Goal: Information Seeking & Learning: Find contact information

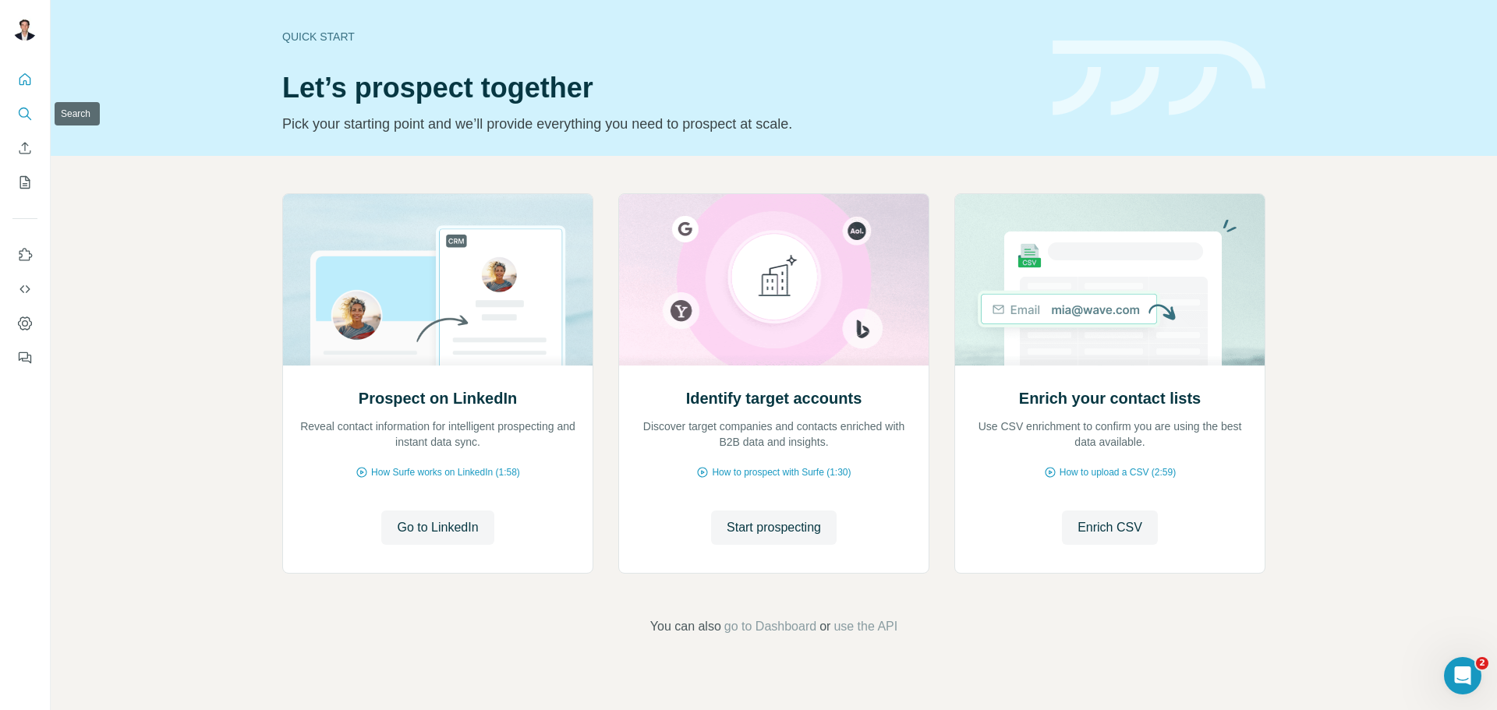
click at [24, 115] on icon "Search" at bounding box center [25, 114] width 16 height 16
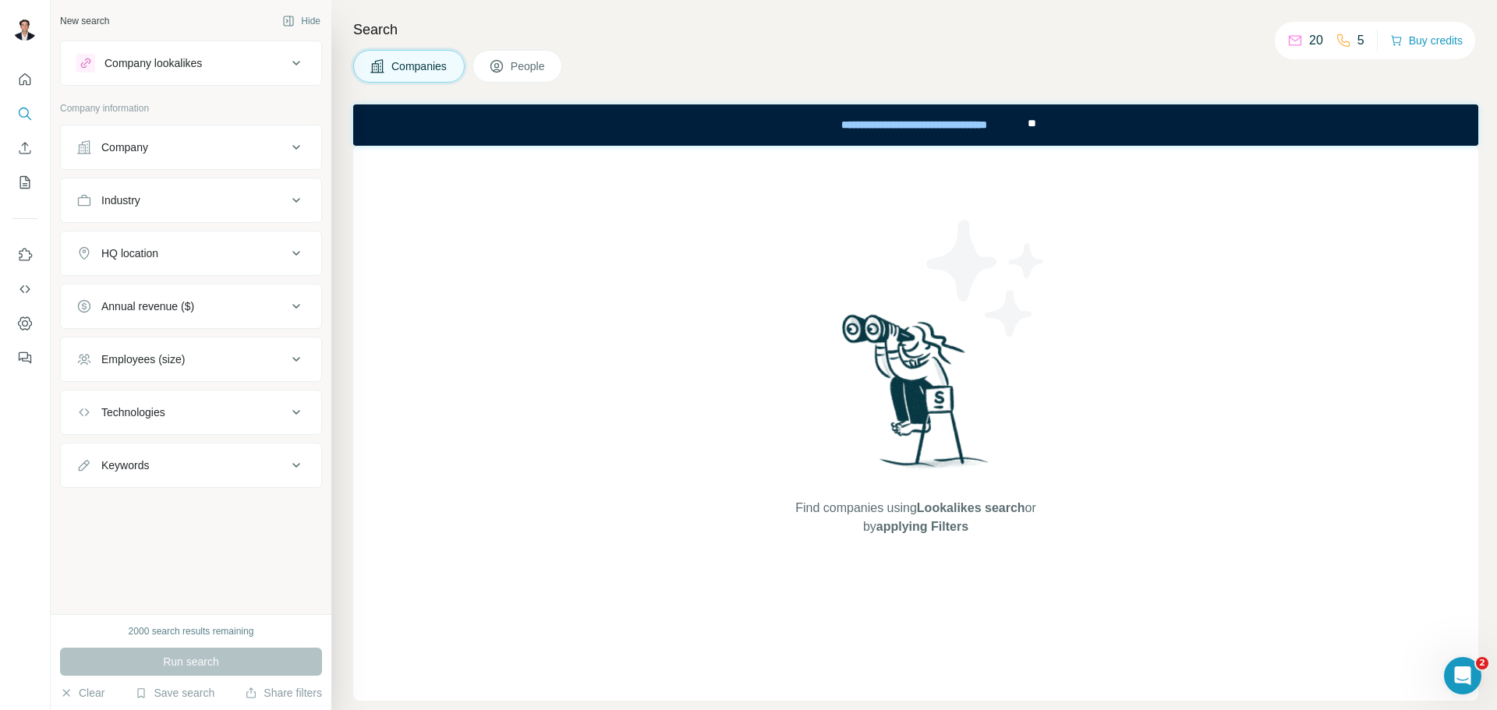
click at [288, 150] on icon at bounding box center [296, 147] width 19 height 19
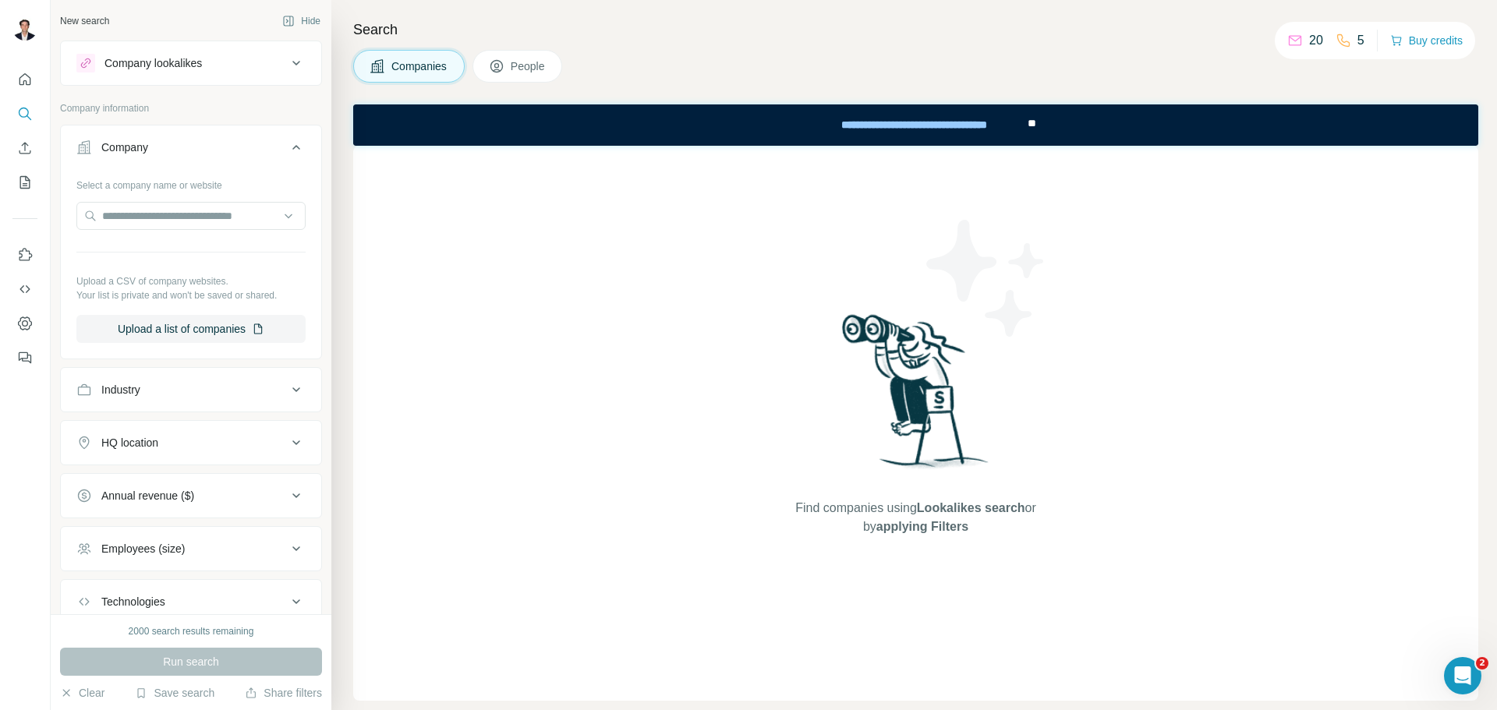
click at [514, 60] on span "People" at bounding box center [529, 66] width 36 height 16
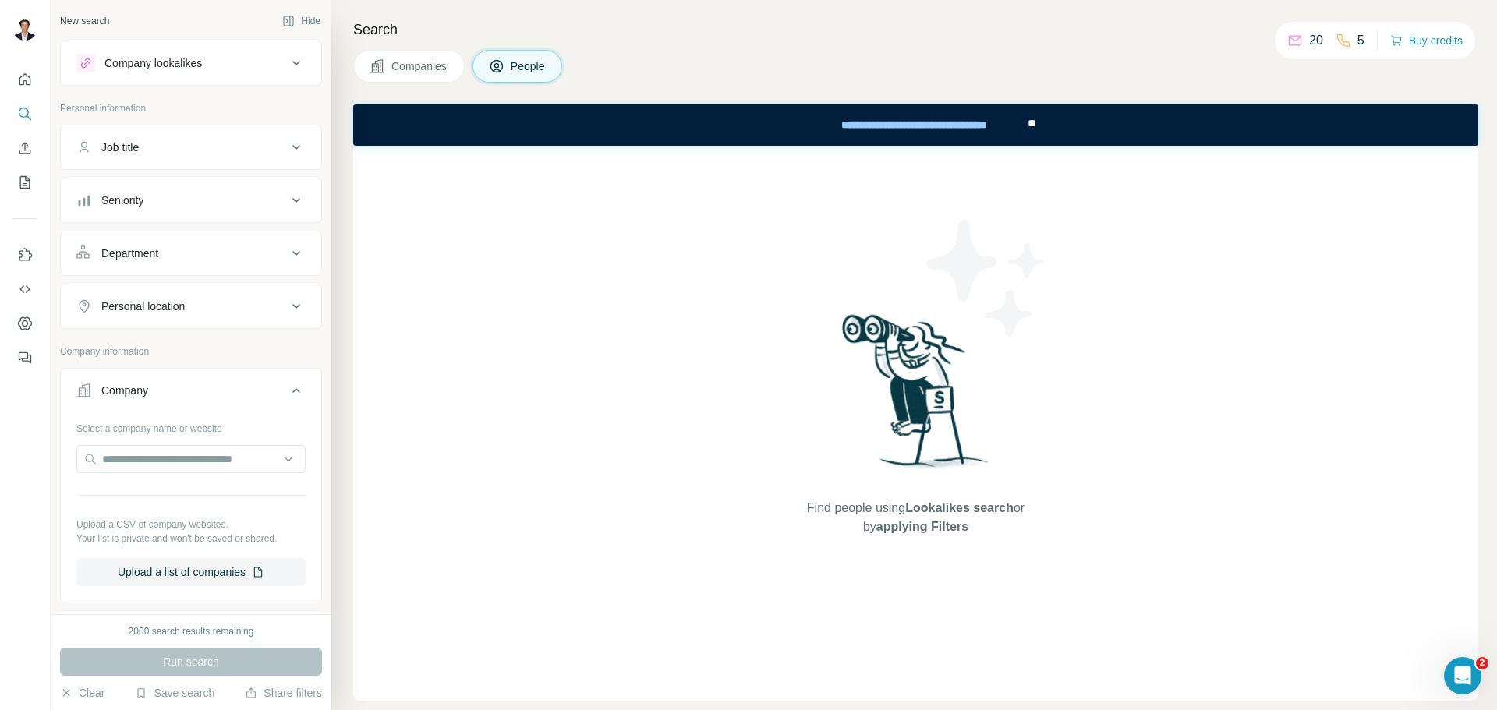
click at [287, 67] on icon at bounding box center [296, 63] width 19 height 19
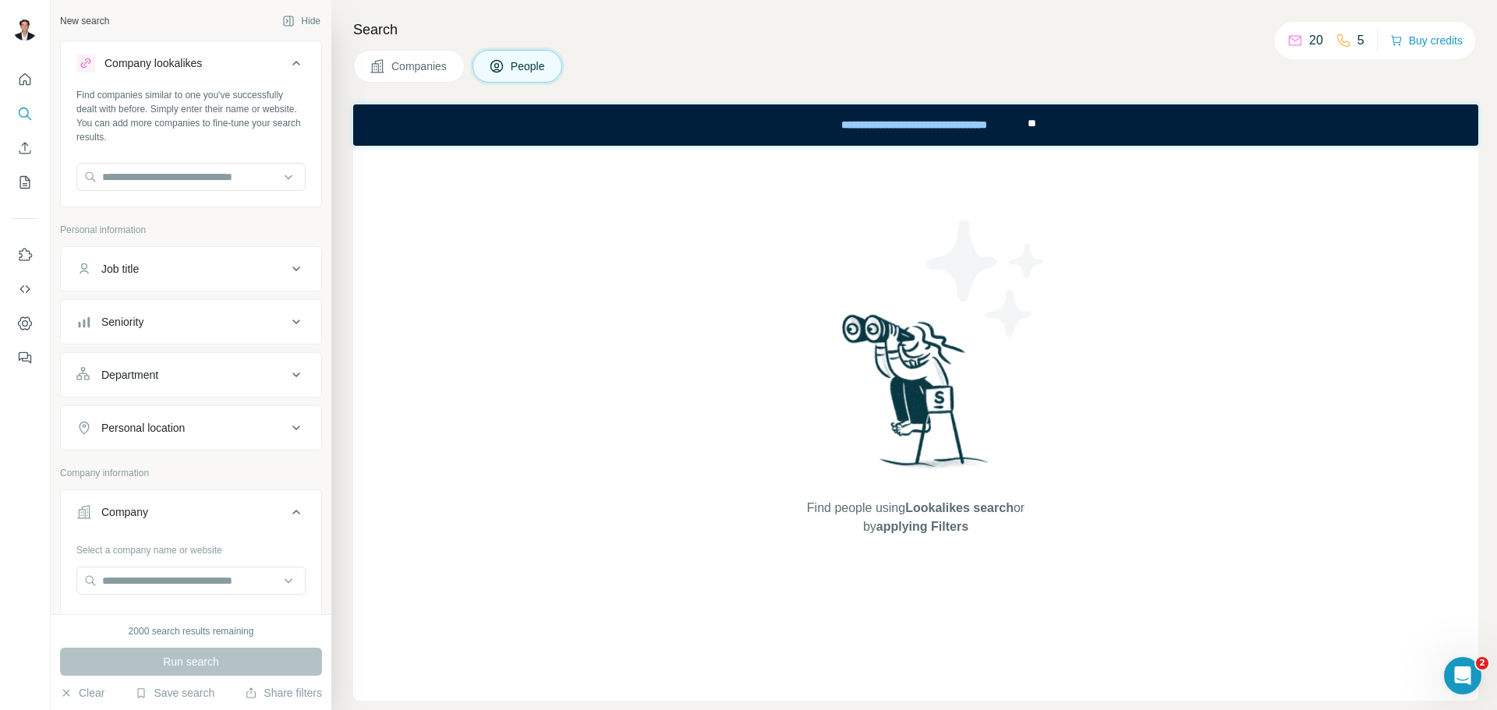
click at [206, 259] on button "Job title" at bounding box center [191, 268] width 260 height 37
click at [169, 319] on input "text" at bounding box center [175, 308] width 198 height 28
type input "**********"
click at [287, 373] on icon at bounding box center [296, 368] width 19 height 19
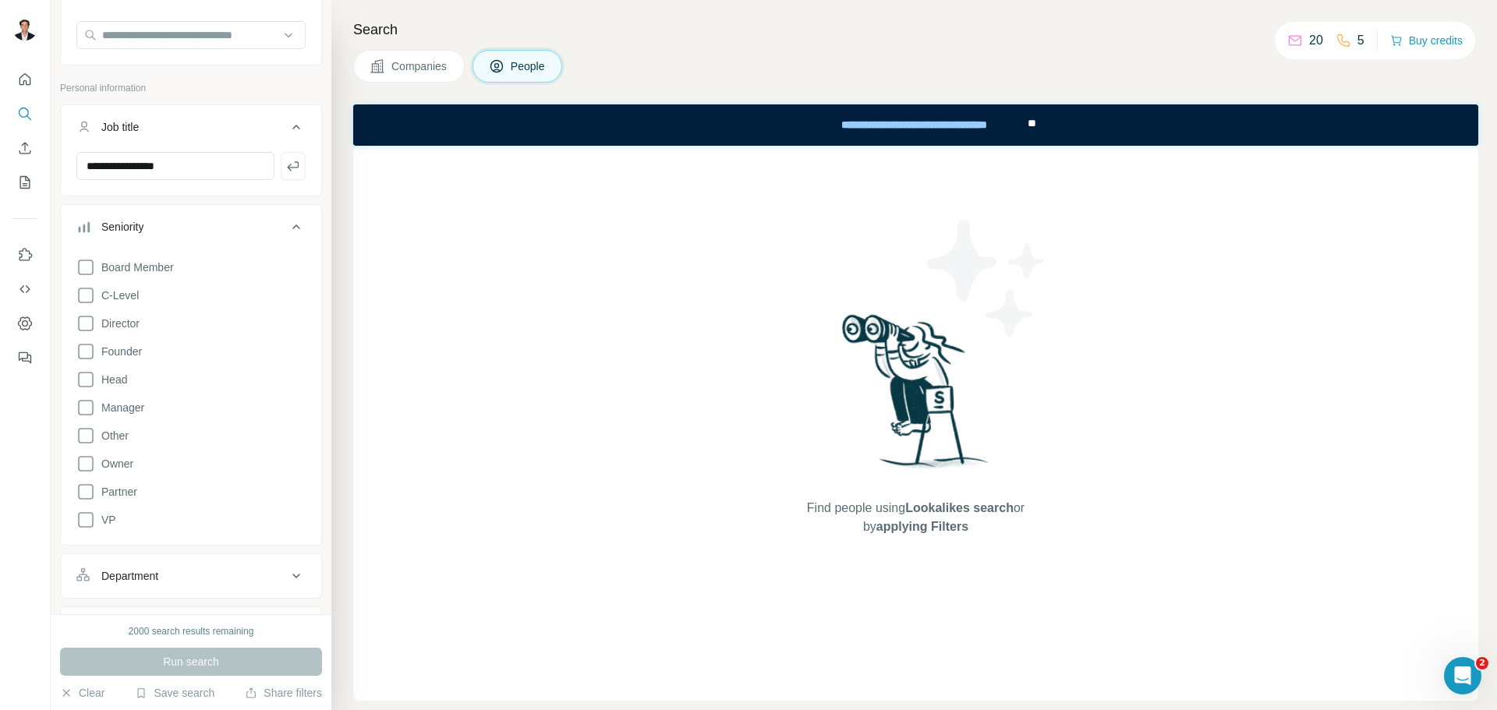
scroll to position [156, 0]
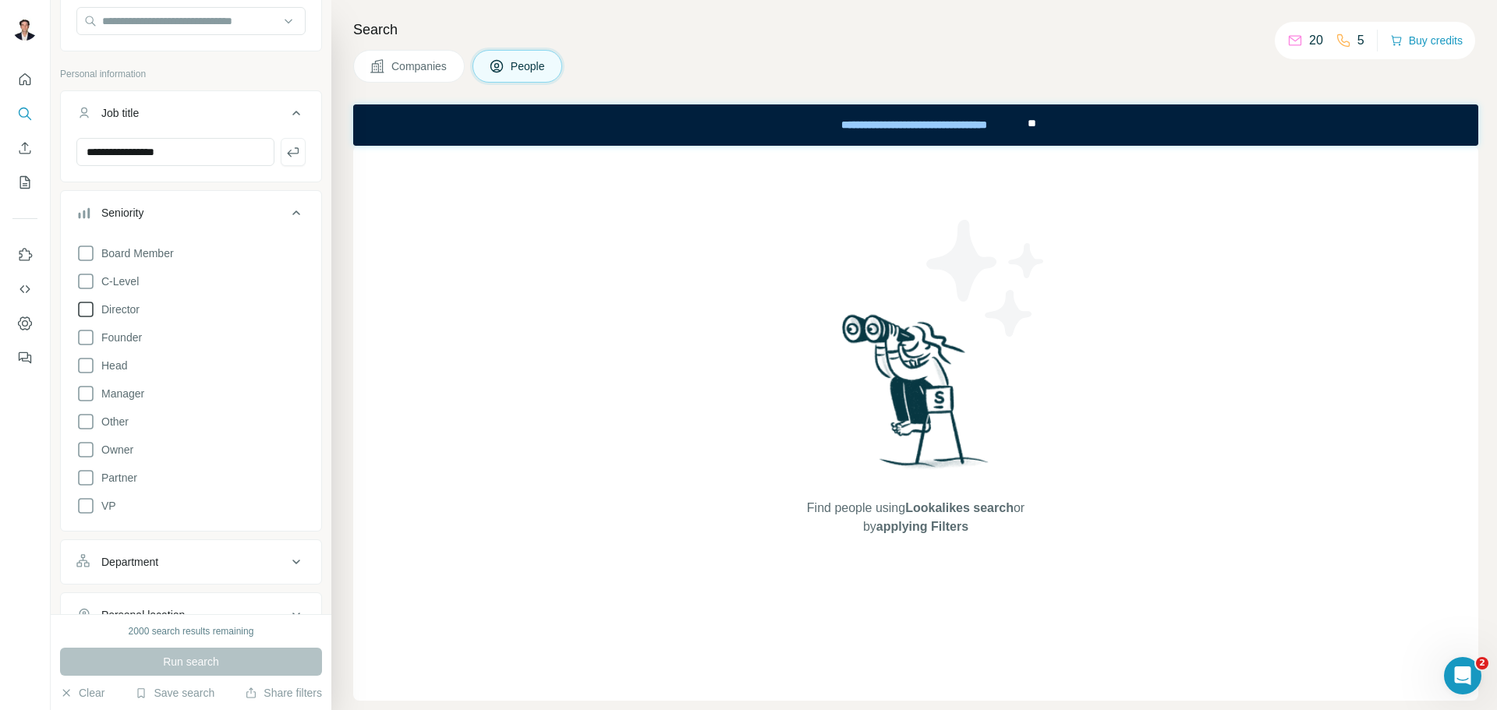
click at [90, 303] on icon at bounding box center [85, 309] width 19 height 19
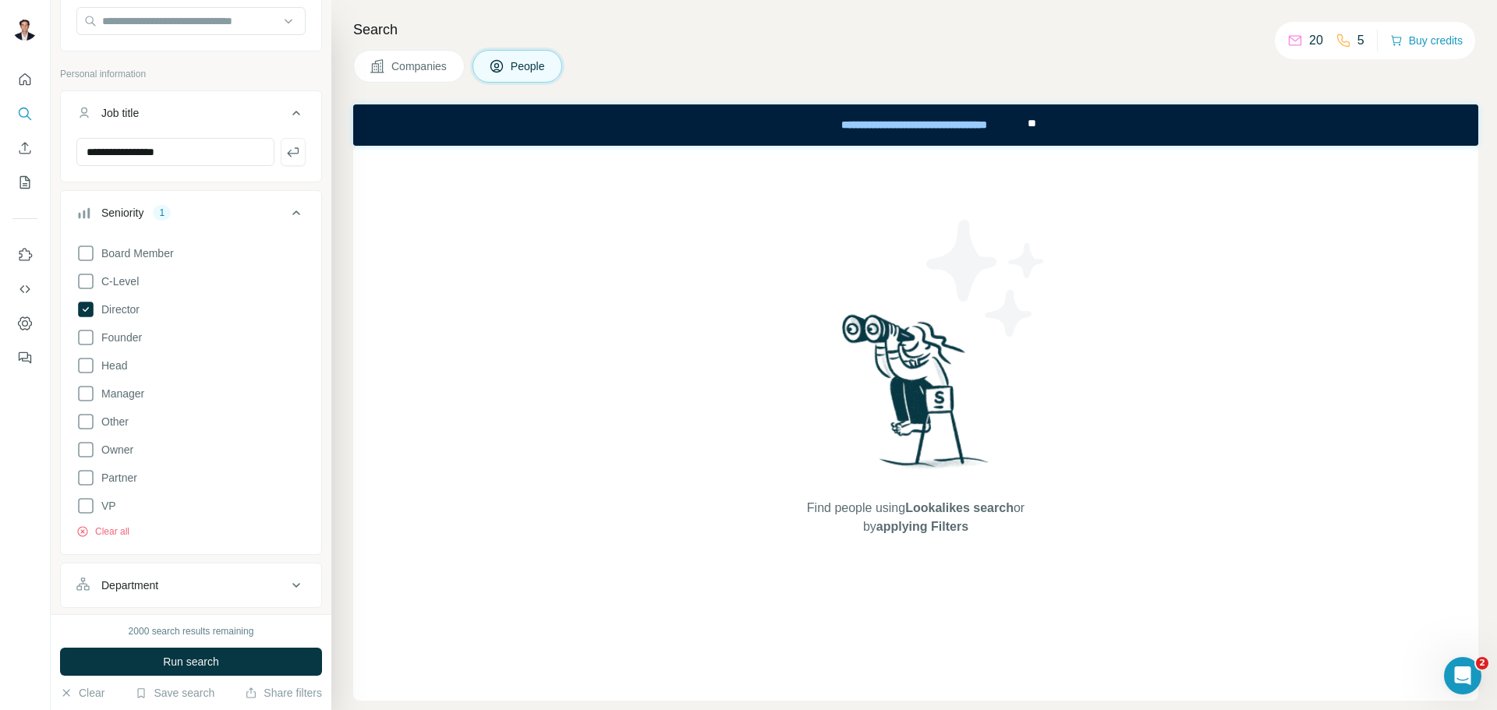
click at [292, 214] on icon at bounding box center [296, 213] width 8 height 5
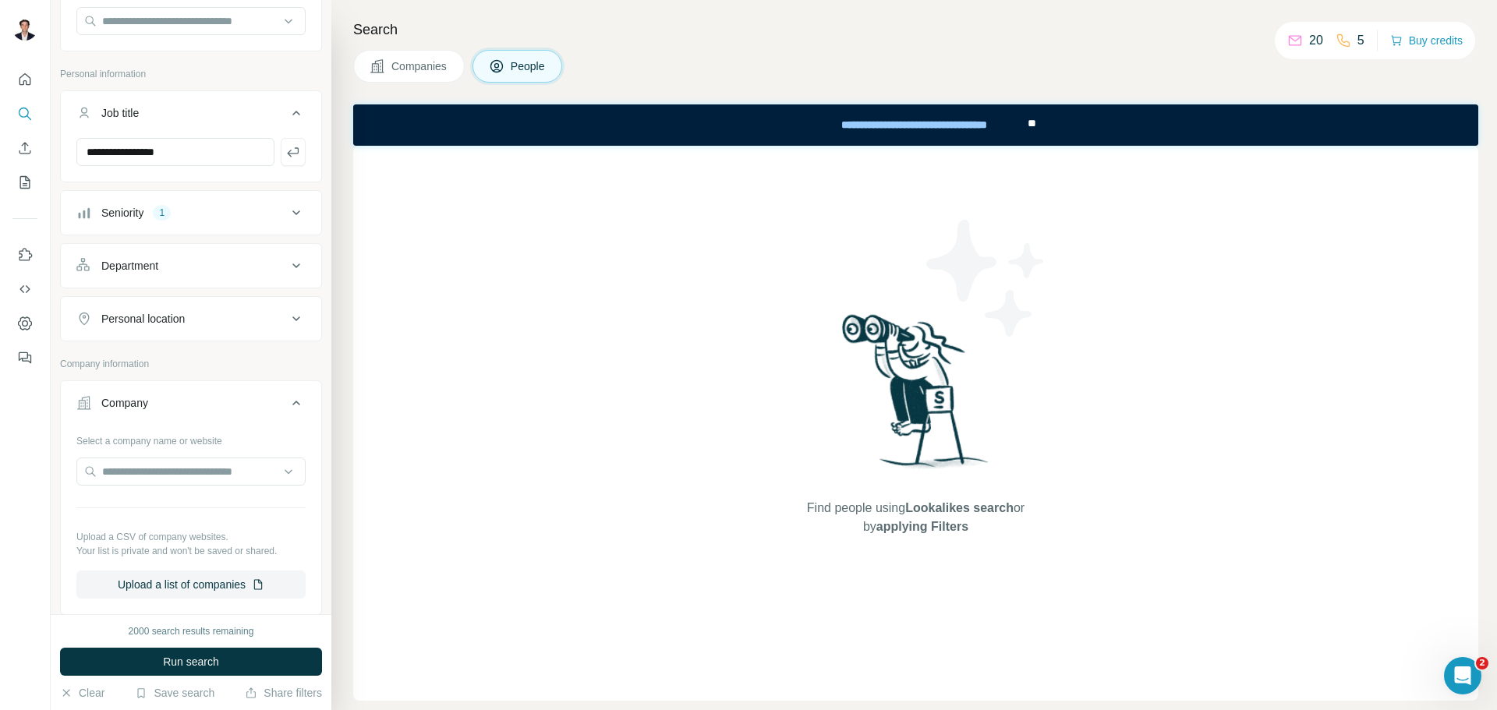
click at [287, 264] on icon at bounding box center [296, 266] width 19 height 19
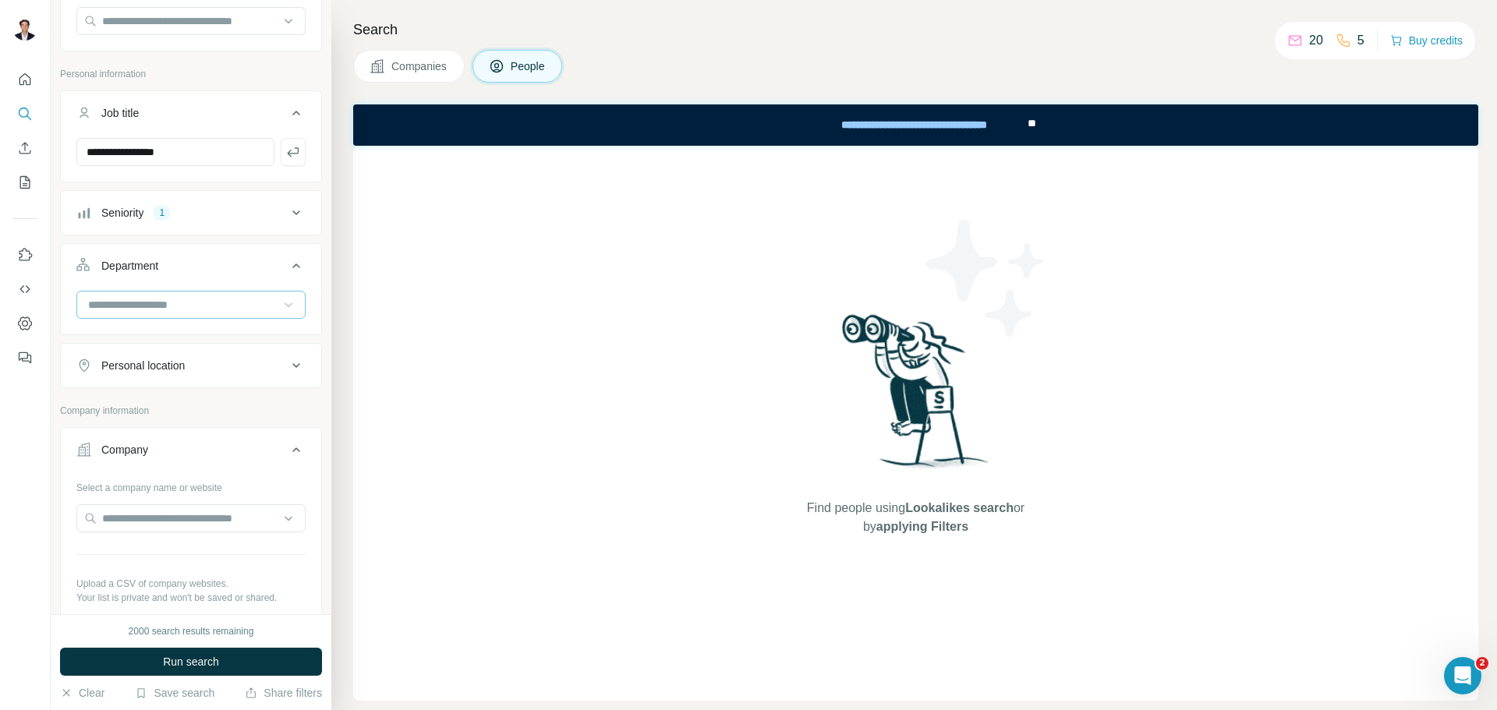
click at [281, 297] on icon at bounding box center [289, 305] width 16 height 16
click at [358, 422] on div "Find people using Lookalikes search or by applying Filters" at bounding box center [915, 423] width 1125 height 555
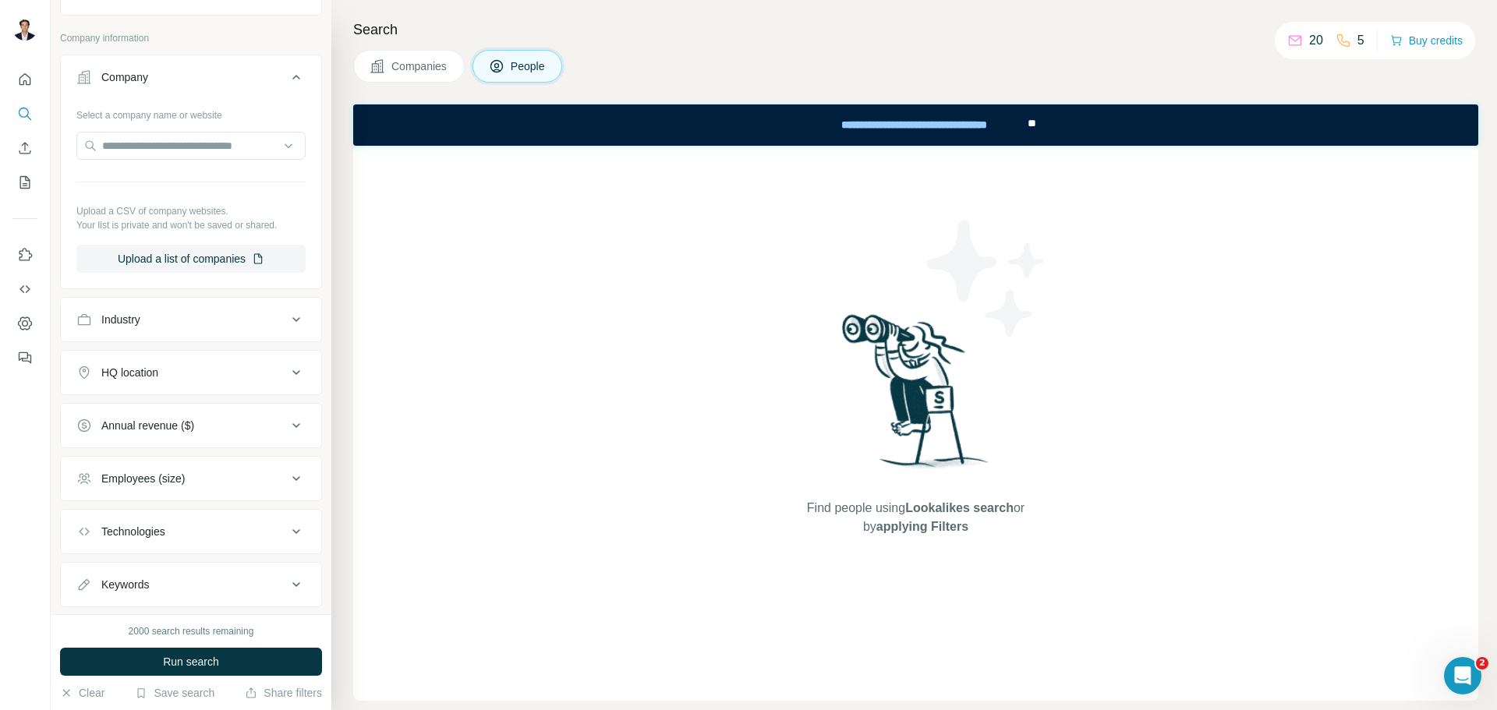
scroll to position [546, 0]
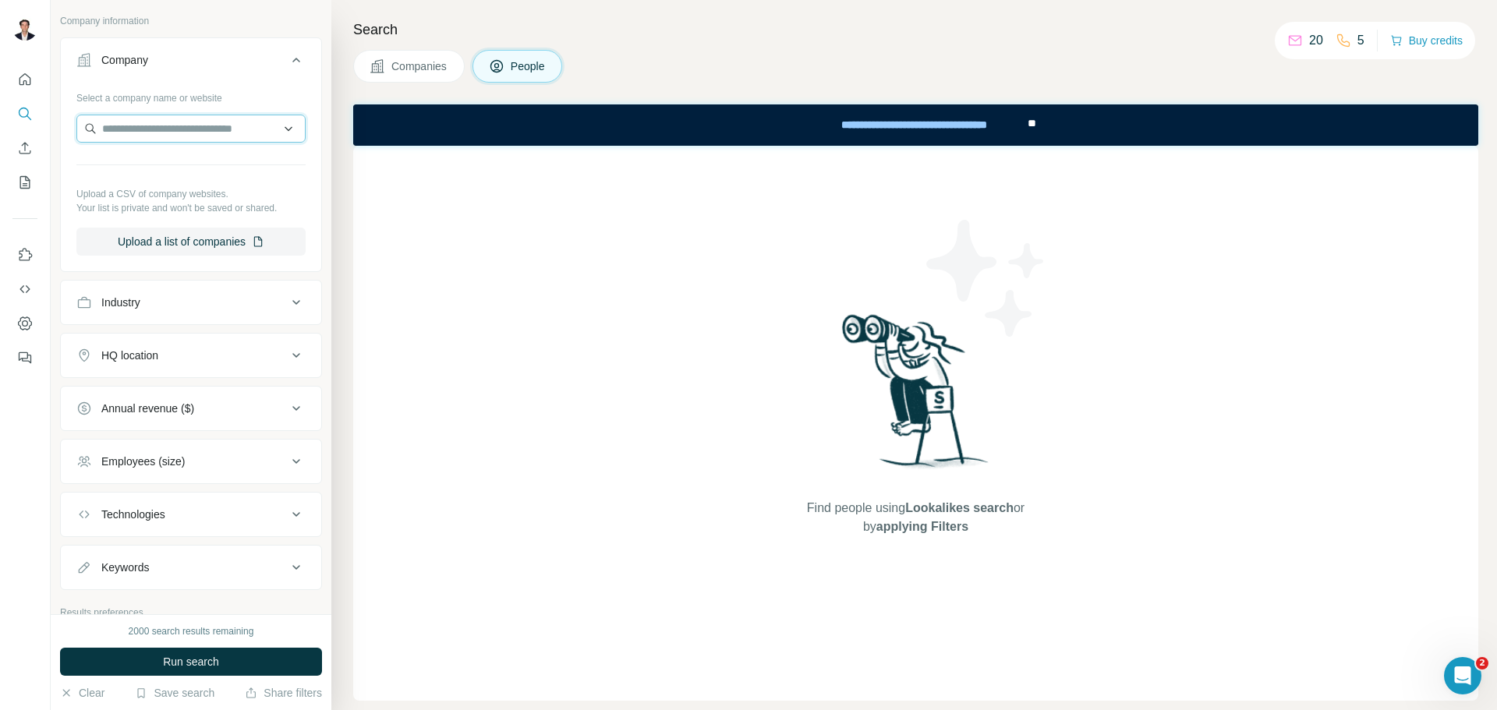
click at [214, 133] on input "text" at bounding box center [190, 129] width 229 height 28
click at [211, 130] on input "**********" at bounding box center [190, 129] width 229 height 28
drag, startPoint x: 127, startPoint y: 133, endPoint x: 115, endPoint y: 133, distance: 11.7
click at [115, 133] on input "**********" at bounding box center [190, 129] width 229 height 28
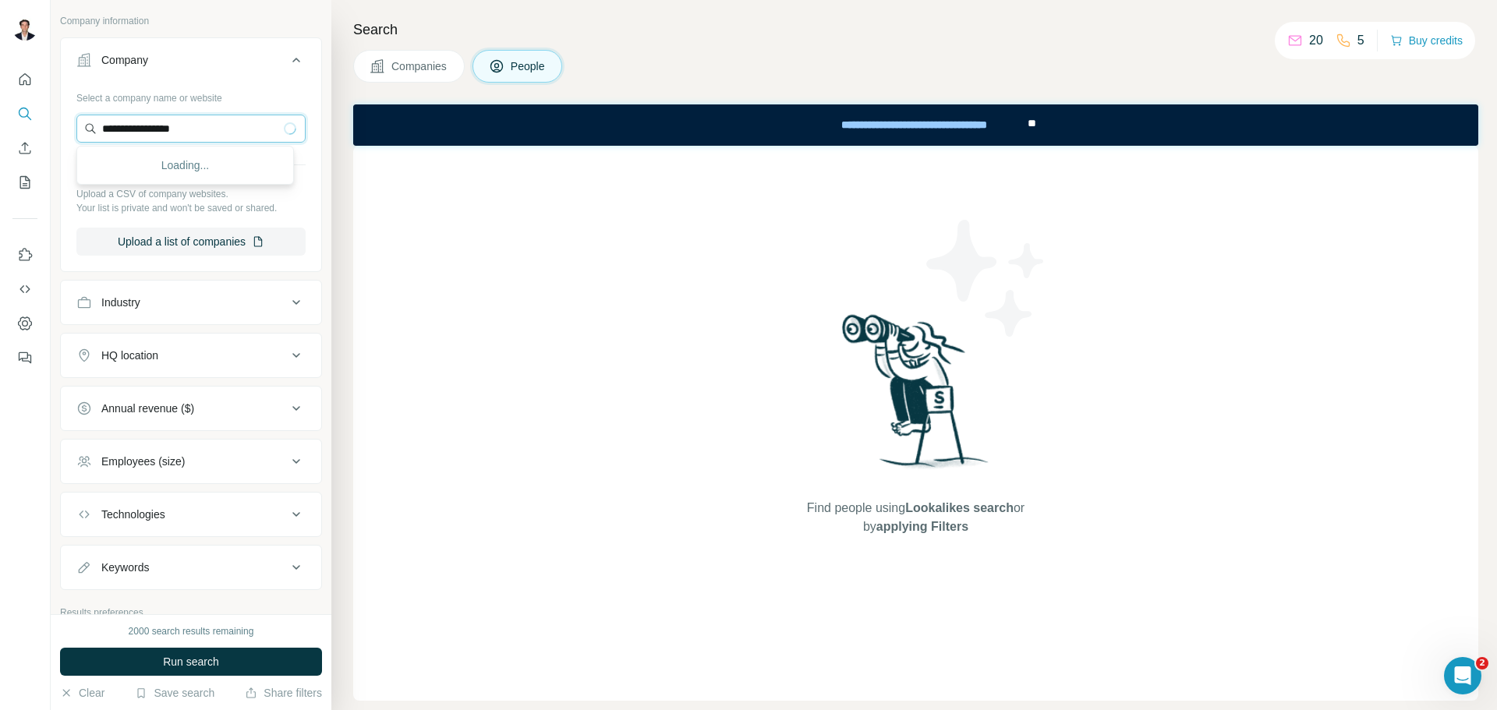
type input "**********"
drag, startPoint x: 233, startPoint y: 133, endPoint x: 70, endPoint y: 119, distance: 163.5
click at [70, 119] on div "**********" at bounding box center [191, 176] width 260 height 183
click at [79, 201] on p "Your list is private and won't be saved or shared." at bounding box center [190, 208] width 229 height 14
click at [72, 209] on div "Select a company name or website Upload a CSV of company websites. Your list is…" at bounding box center [191, 176] width 260 height 183
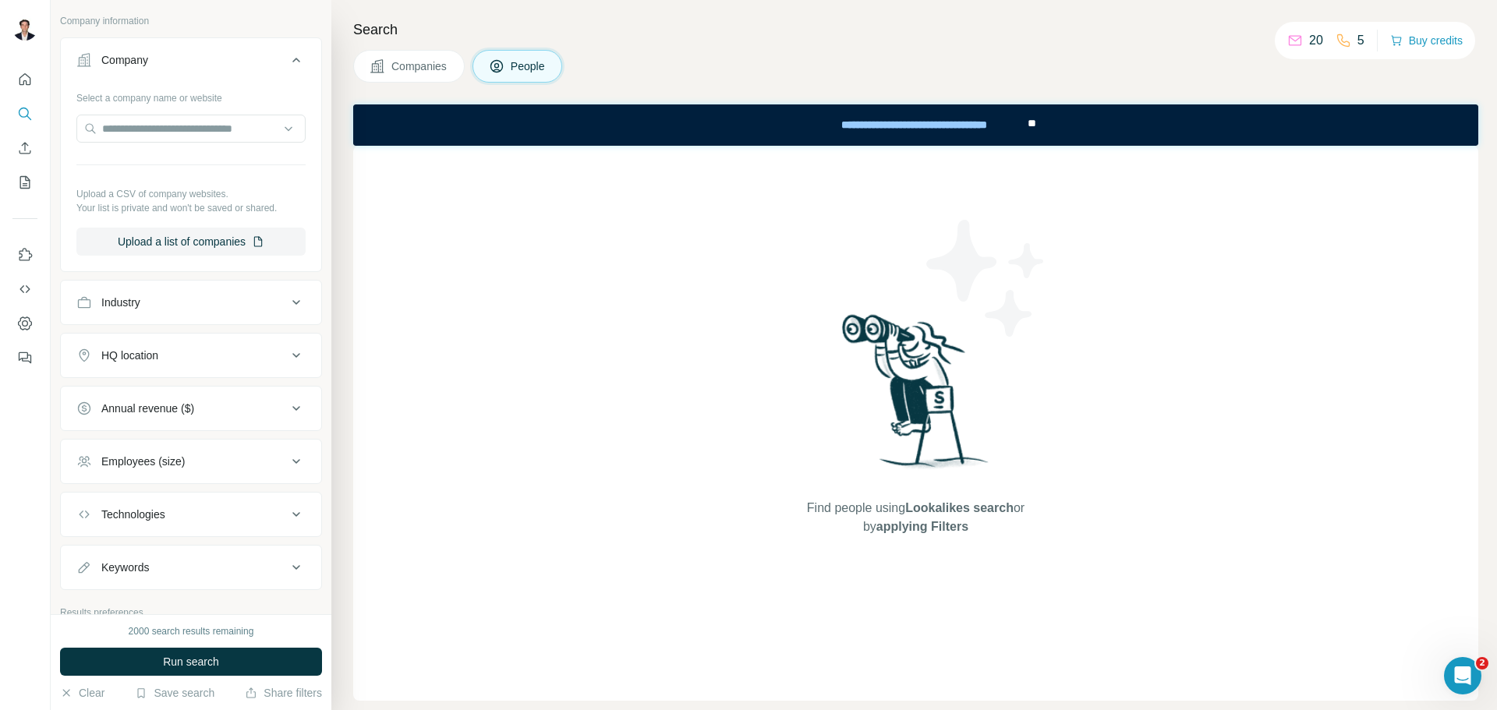
click at [267, 303] on div "Industry" at bounding box center [181, 303] width 211 height 16
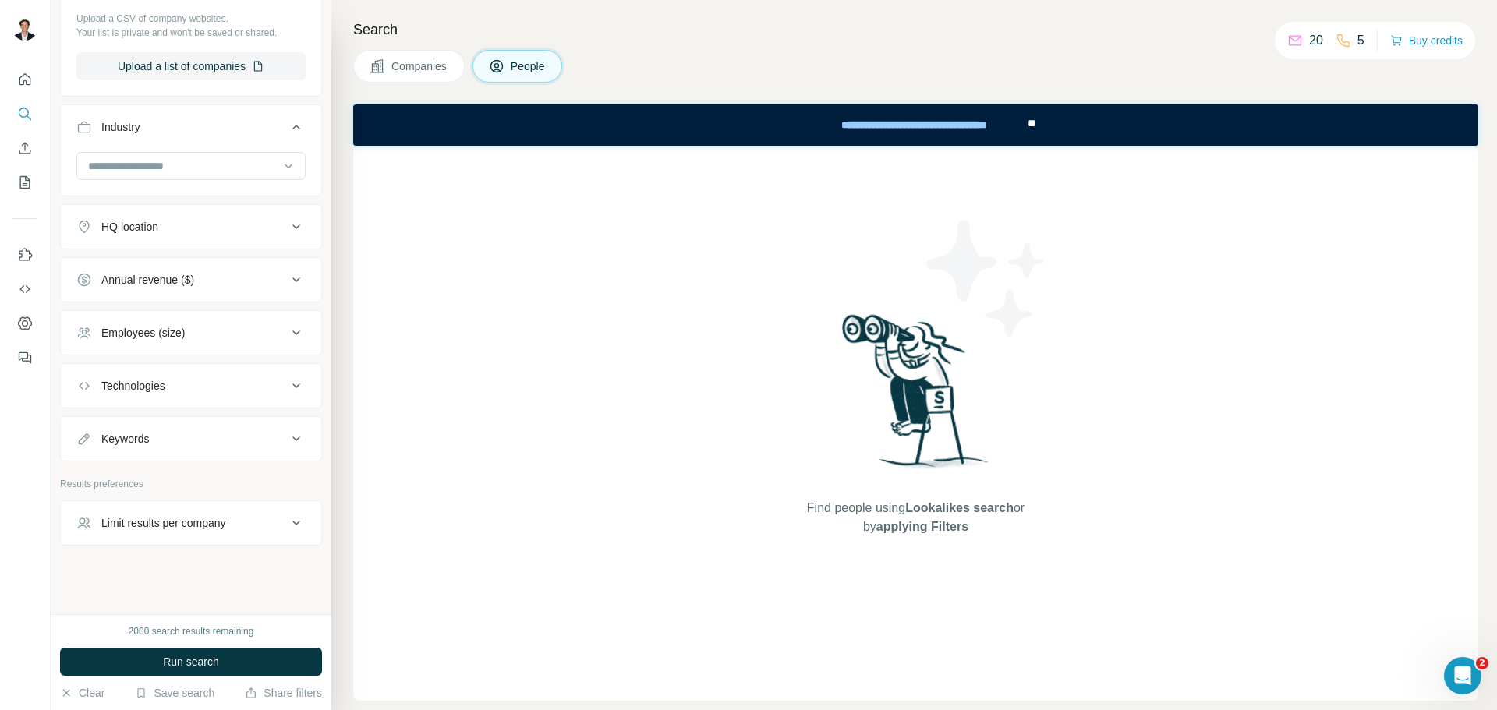
scroll to position [724, 0]
click at [287, 427] on icon at bounding box center [296, 435] width 19 height 19
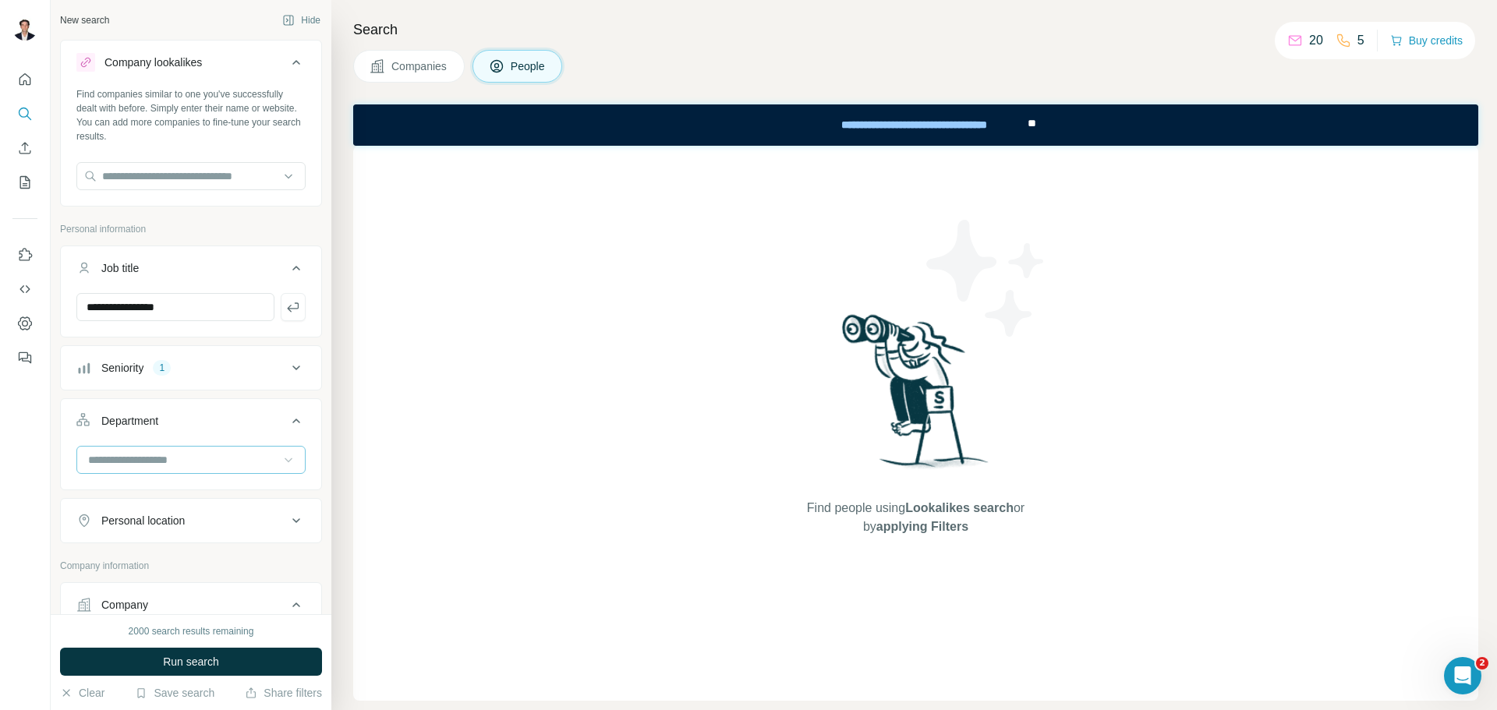
scroll to position [0, 0]
click at [287, 272] on icon at bounding box center [296, 269] width 19 height 19
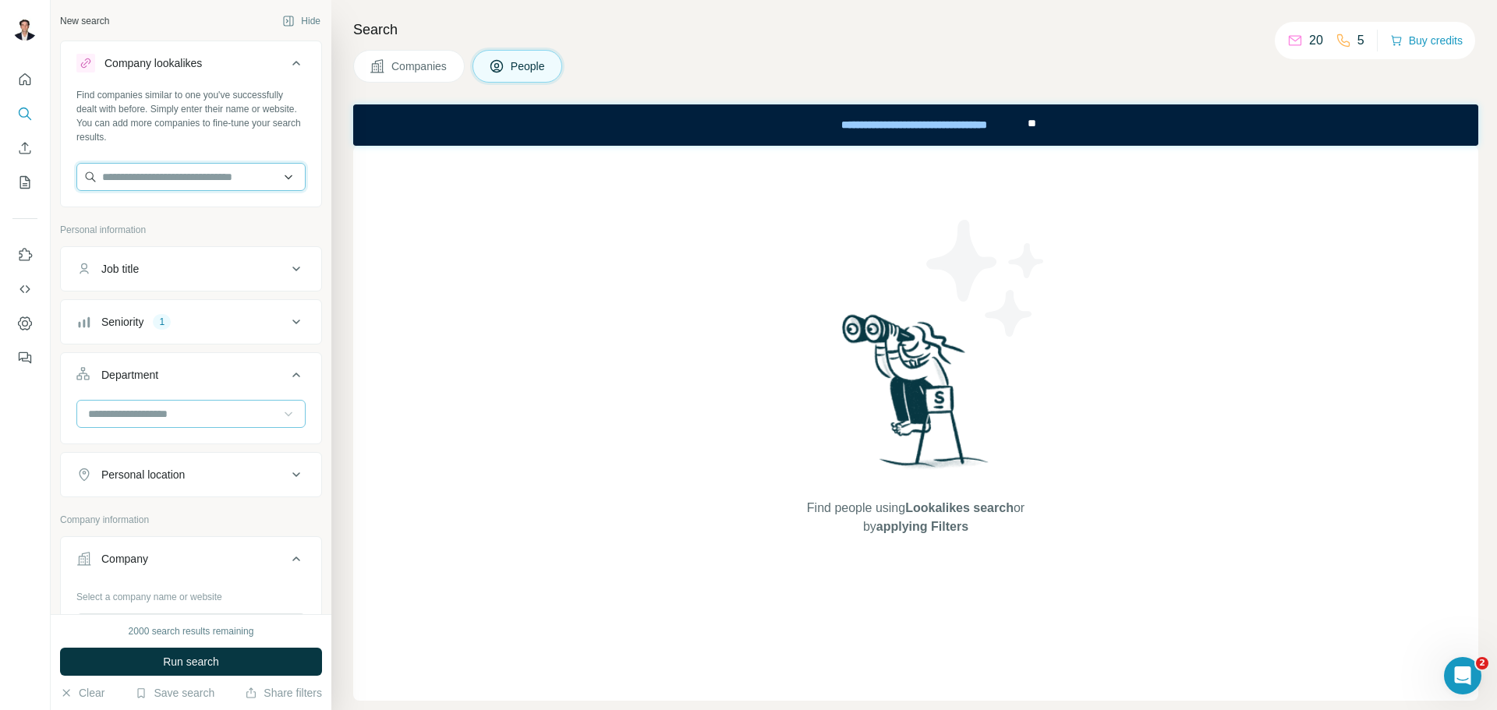
click at [259, 175] on input "text" at bounding box center [190, 177] width 229 height 28
type input "*"
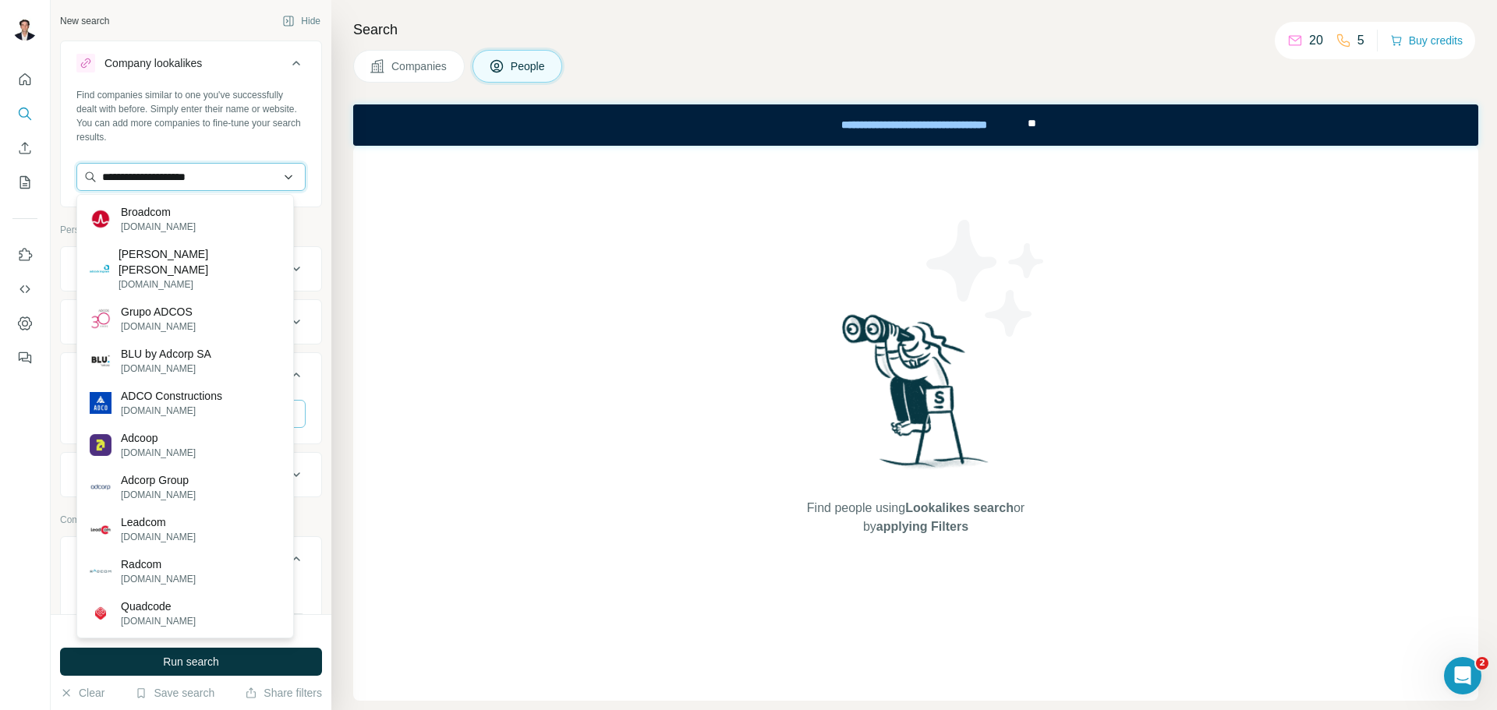
type input "**********"
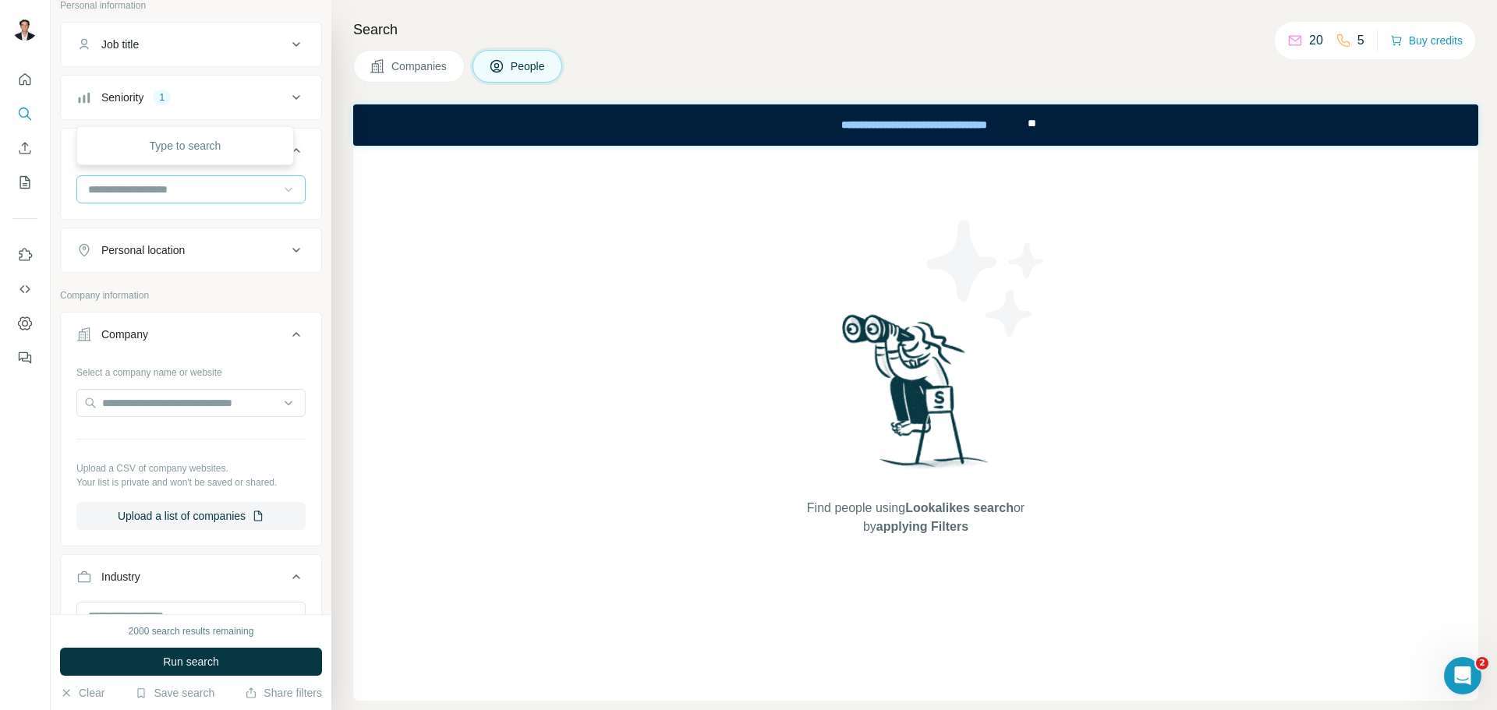
scroll to position [234, 0]
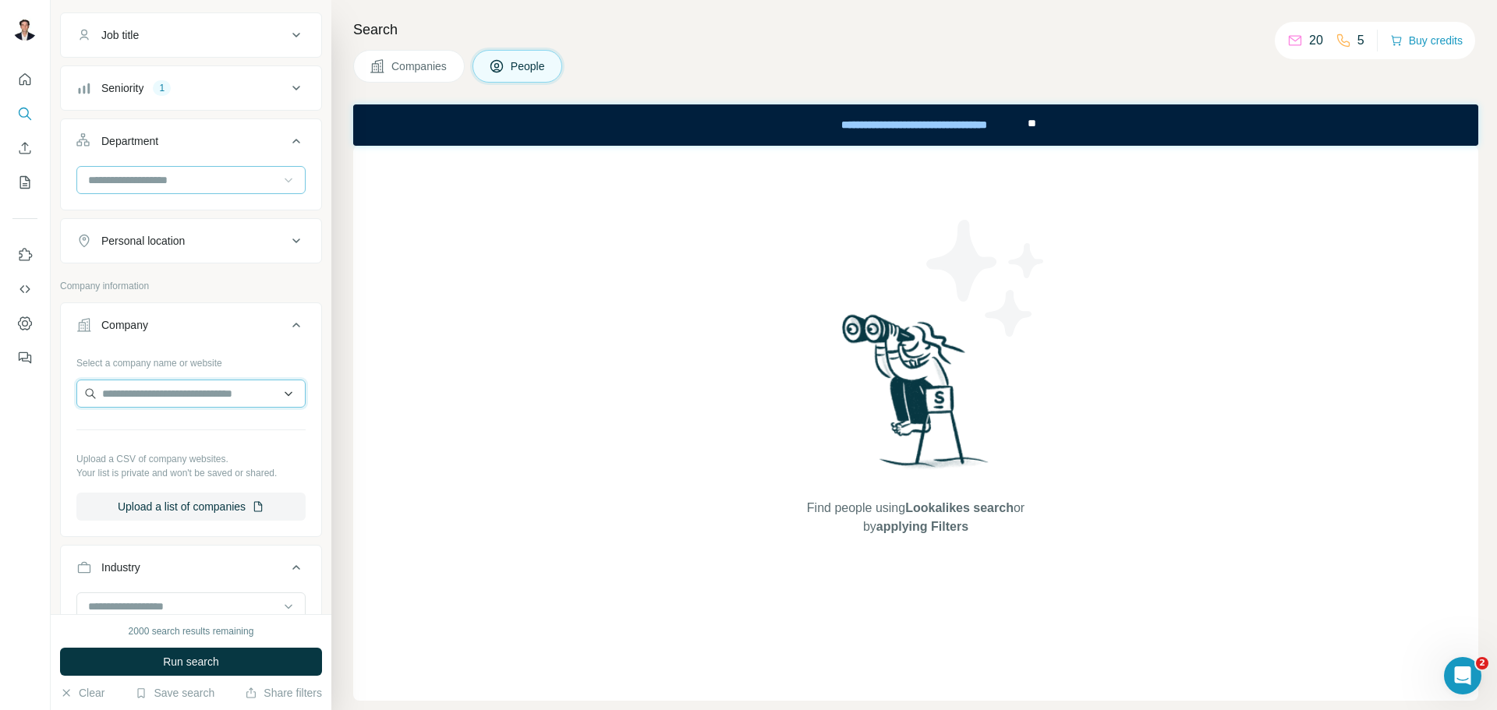
click at [247, 394] on input "text" at bounding box center [190, 394] width 229 height 28
paste input "**********"
type input "**********"
click at [167, 436] on p "ADCO Constructions" at bounding box center [171, 429] width 101 height 16
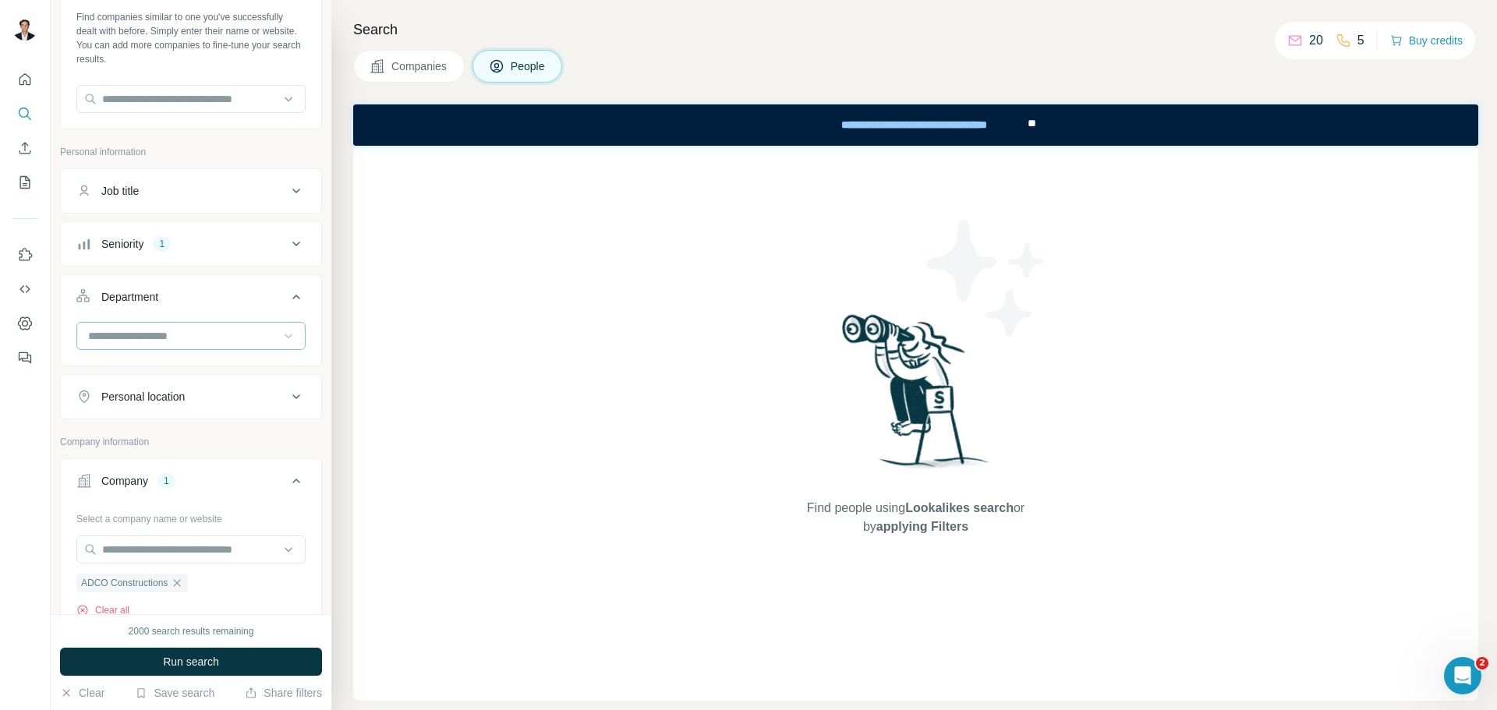
scroll to position [234, 0]
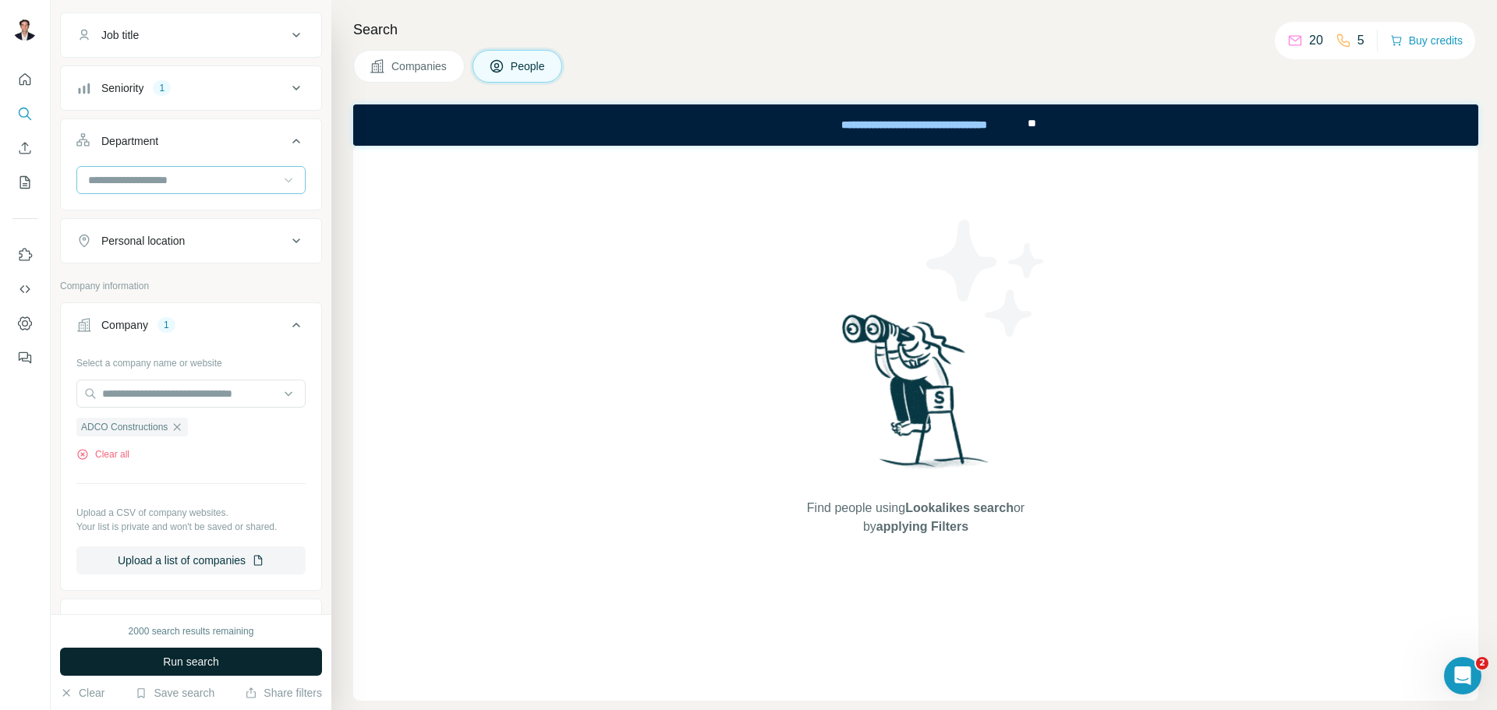
click at [195, 661] on span "Run search" at bounding box center [191, 662] width 56 height 16
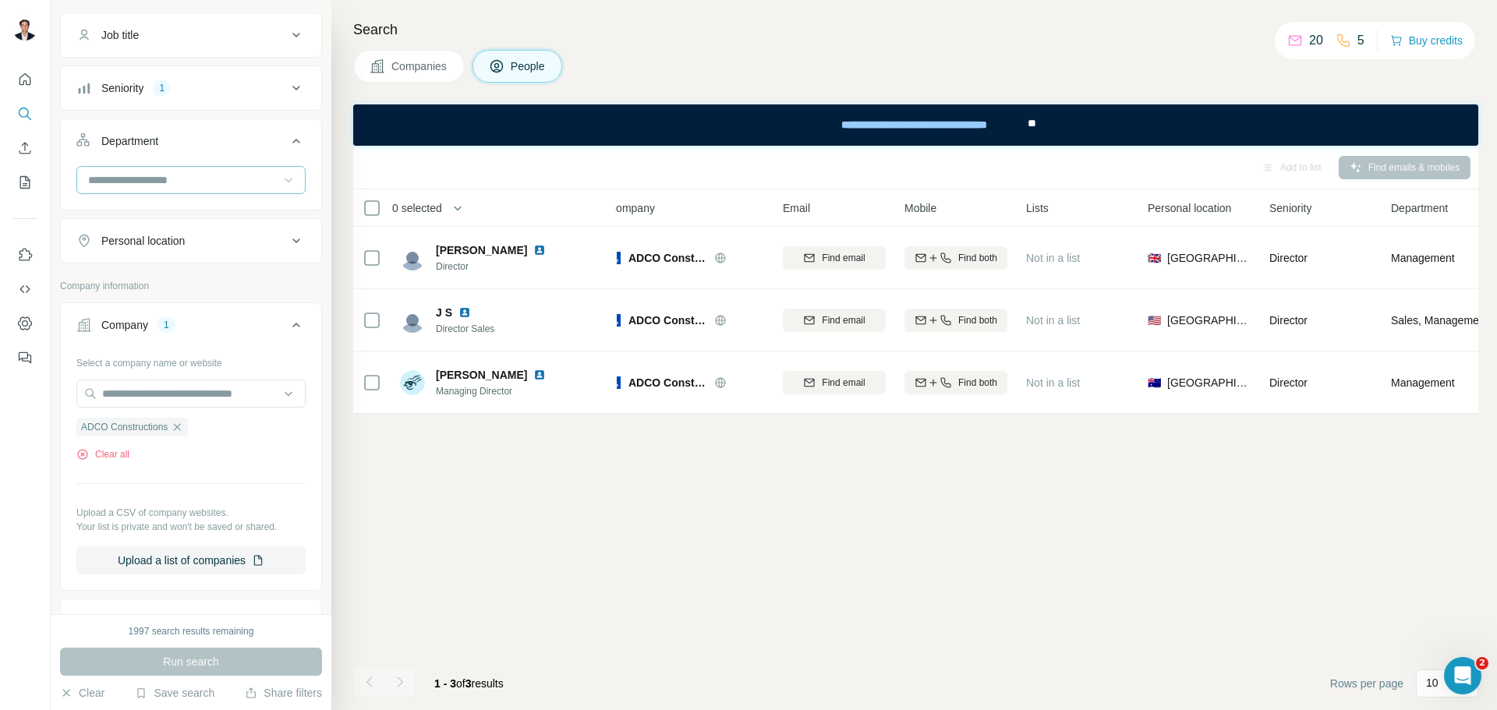
scroll to position [0, 0]
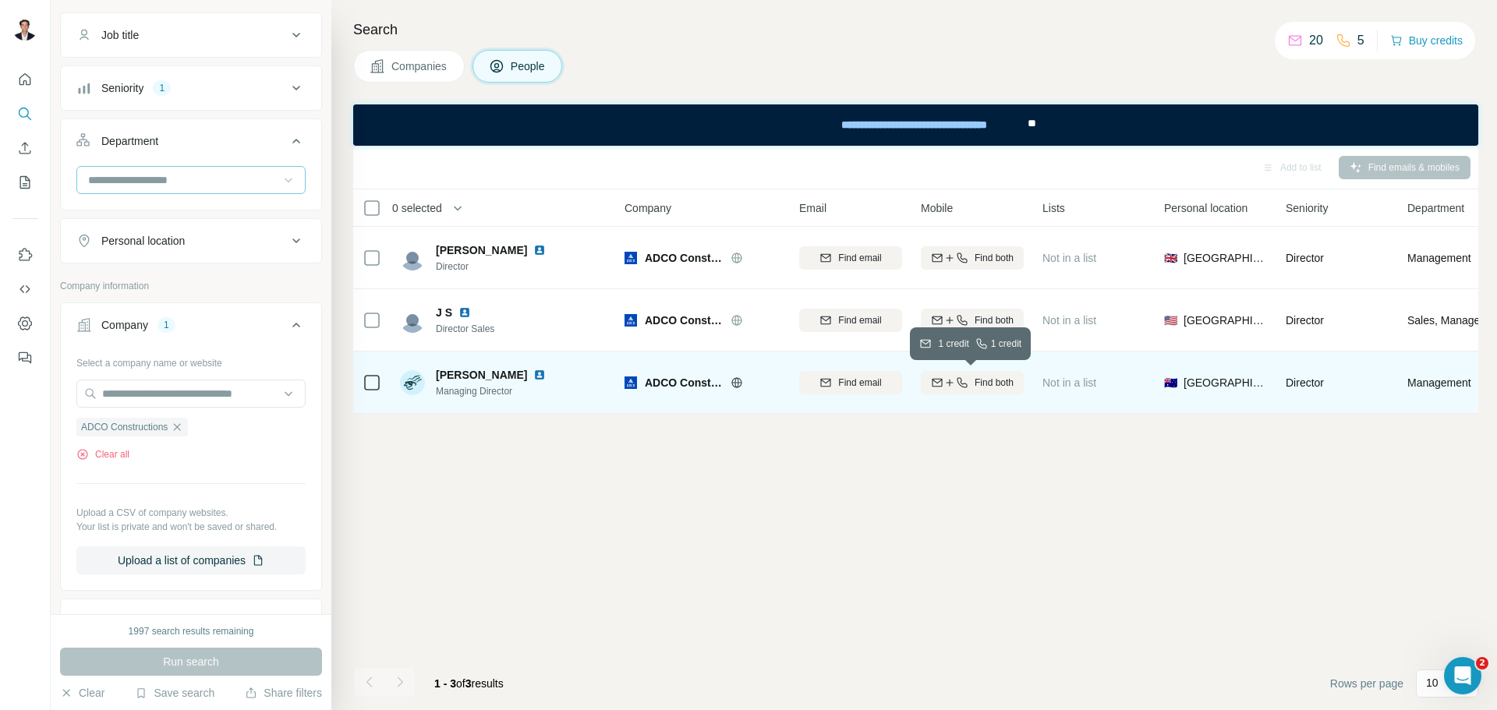
click at [995, 380] on span "Find both" at bounding box center [994, 383] width 39 height 14
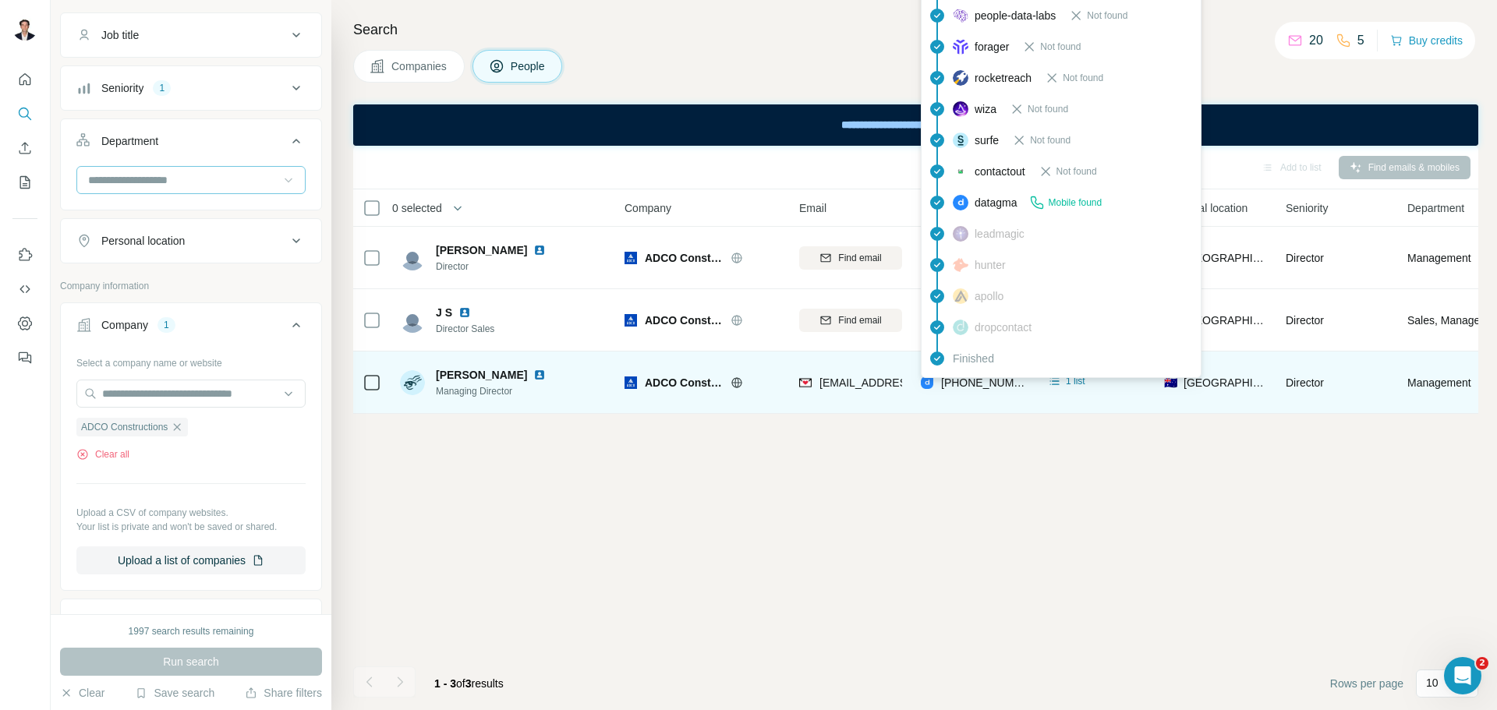
click at [971, 388] on span "[PHONE_NUMBER]" at bounding box center [990, 383] width 98 height 12
drag, startPoint x: 1003, startPoint y: 387, endPoint x: 940, endPoint y: 388, distance: 62.4
click at [939, 388] on div "[PHONE_NUMBER]" at bounding box center [974, 383] width 106 height 16
drag, startPoint x: 1014, startPoint y: 383, endPoint x: 943, endPoint y: 383, distance: 70.2
click at [943, 383] on span "[PHONE_NUMBER]" at bounding box center [990, 383] width 98 height 12
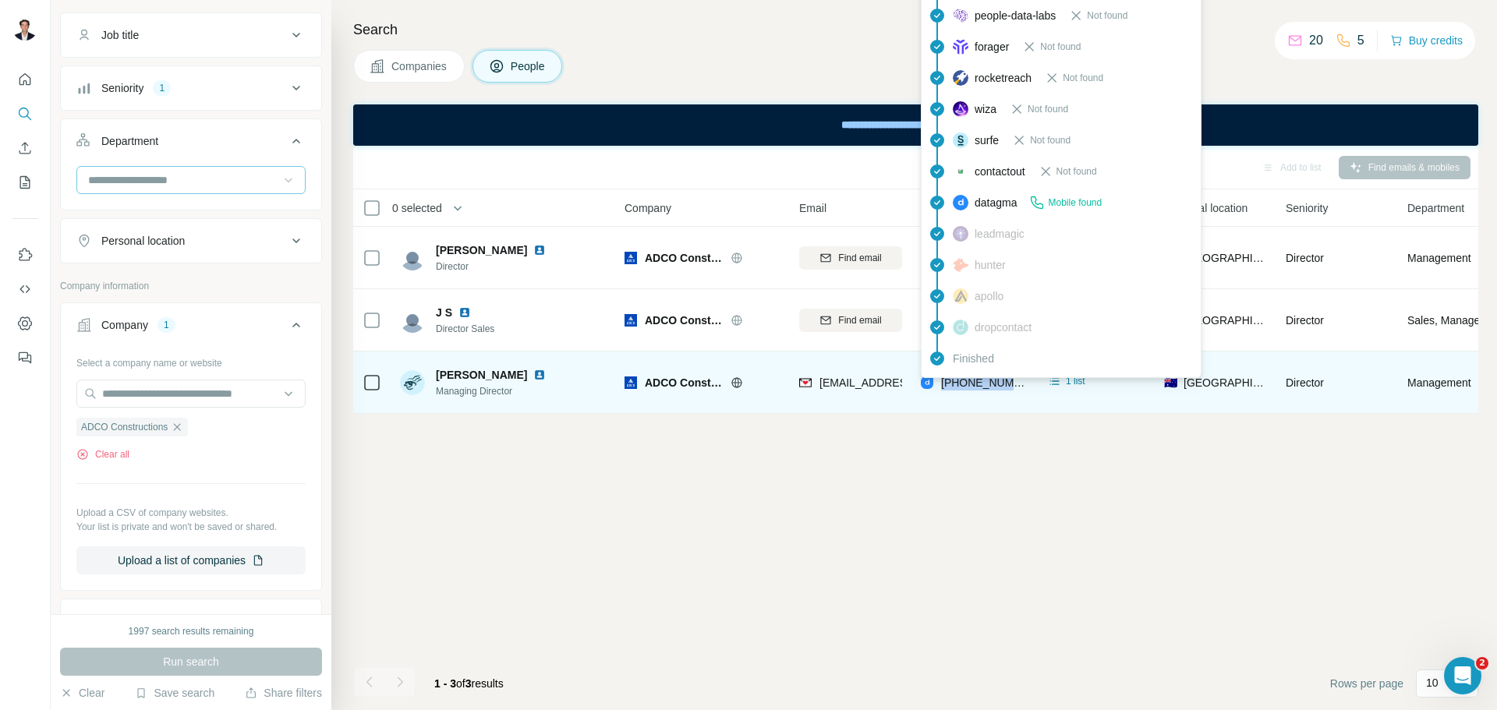
copy span "[PHONE_NUMBER]"
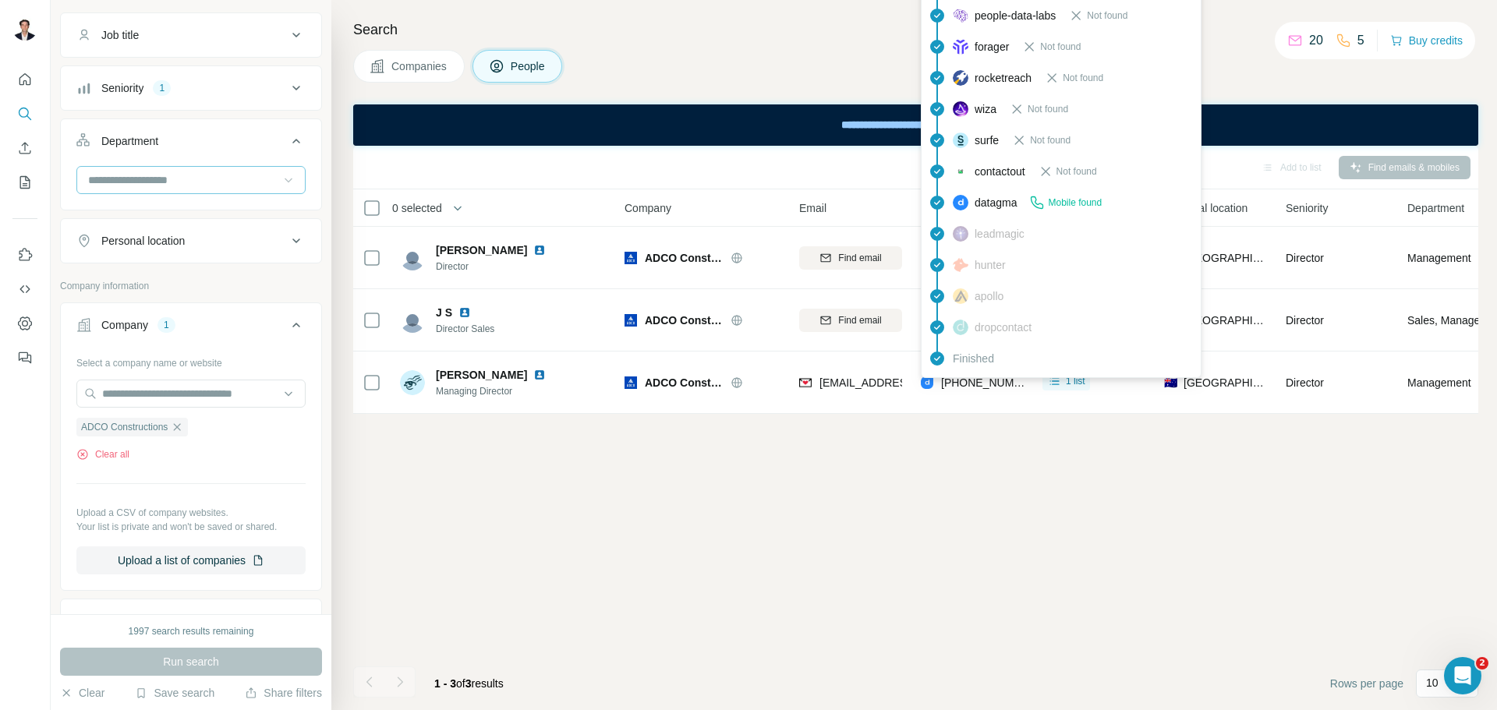
click at [847, 454] on div "Add to list Find emails & mobiles 0 selected People Company Email Mobile Lists …" at bounding box center [915, 428] width 1125 height 564
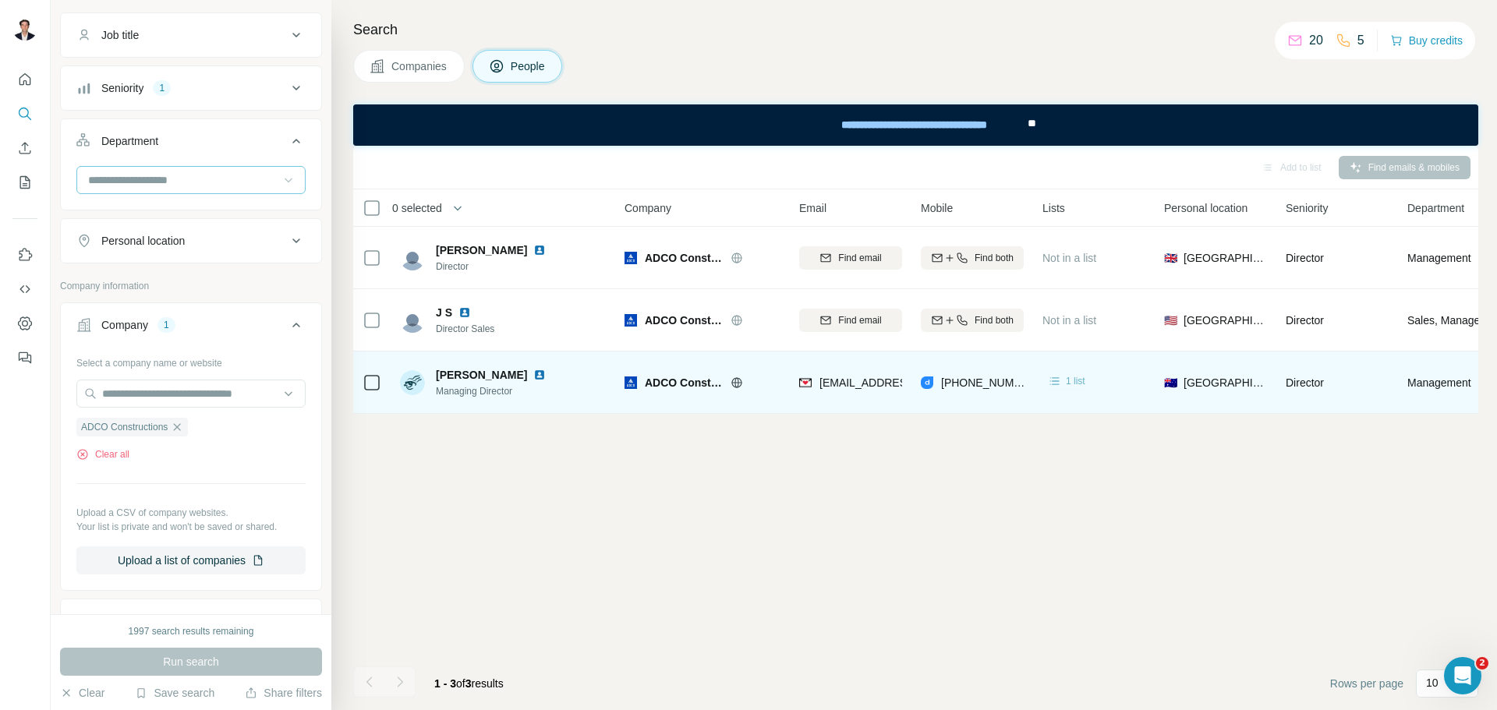
click at [1060, 380] on icon at bounding box center [1055, 381] width 16 height 16
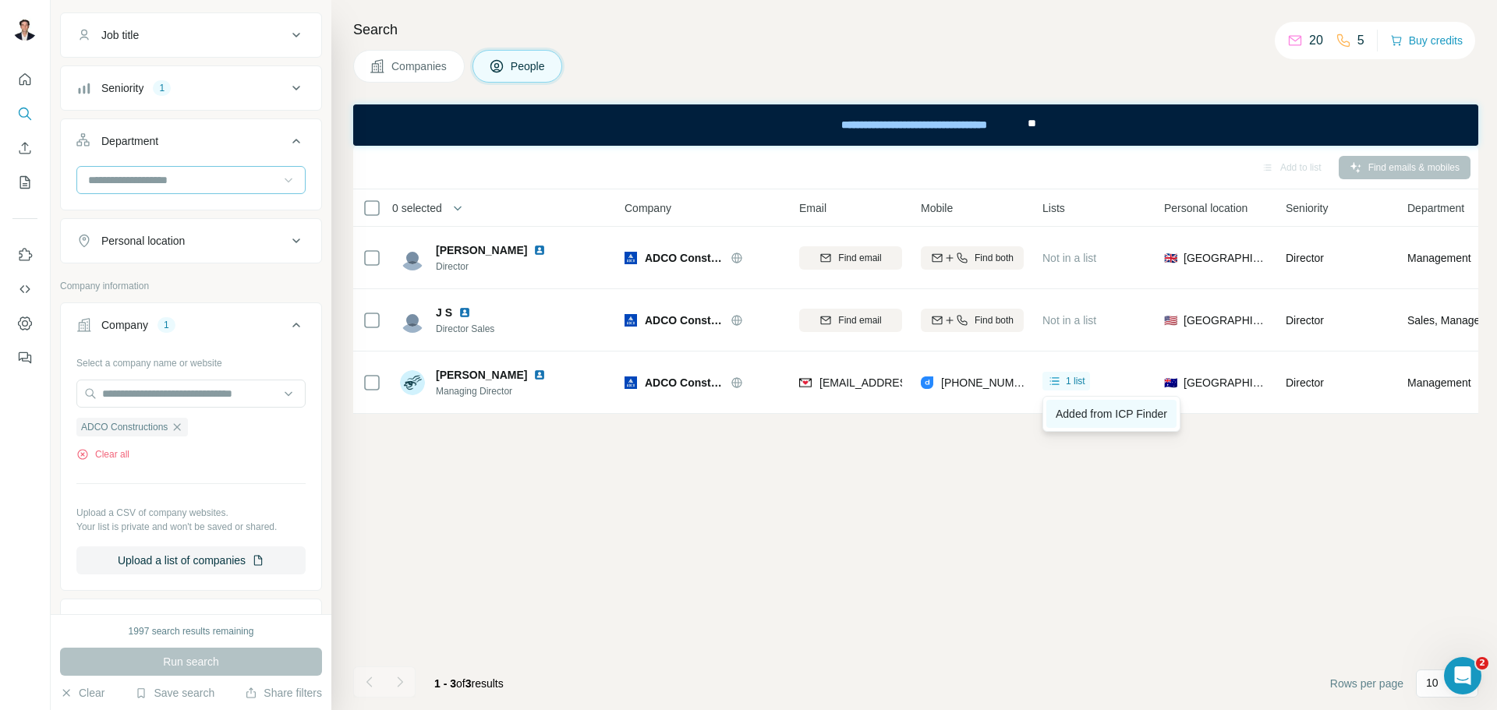
click at [1072, 414] on span "Added from ICP Finder" at bounding box center [1111, 414] width 111 height 12
